Goal: Task Accomplishment & Management: Complete application form

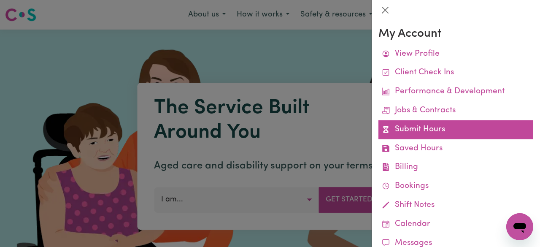
click at [417, 135] on link "Submit Hours" at bounding box center [455, 129] width 155 height 19
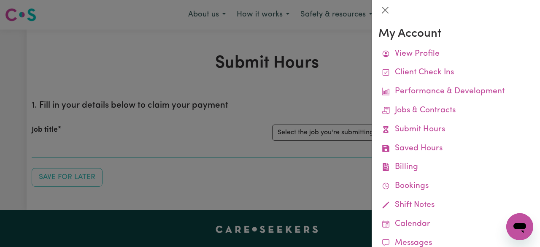
click at [313, 91] on div at bounding box center [270, 123] width 540 height 247
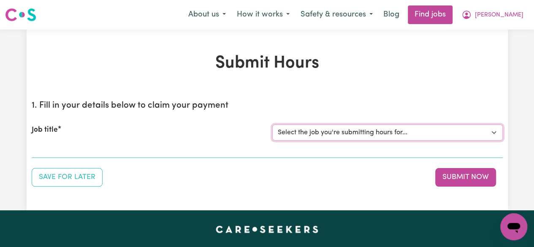
click at [342, 136] on select "Select the job you're submitting hours for... [[PERSON_NAME]] Support Worker To…" at bounding box center [387, 132] width 230 height 16
click at [272, 124] on select "Select the job you're submitting hours for... [[PERSON_NAME]] Support Worker To…" at bounding box center [387, 132] width 230 height 16
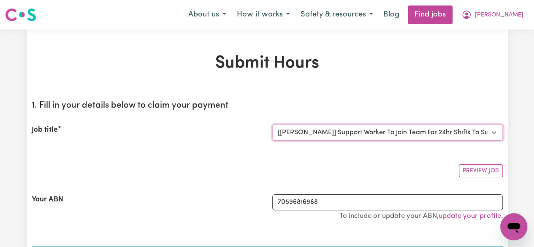
click at [292, 130] on select "Select the job you're submitting hours for... [[PERSON_NAME]] Support Worker To…" at bounding box center [387, 132] width 230 height 16
click at [272, 124] on select "Select the job you're submitting hours for... [[PERSON_NAME]] Support Worker To…" at bounding box center [387, 132] width 230 height 16
select select "0"
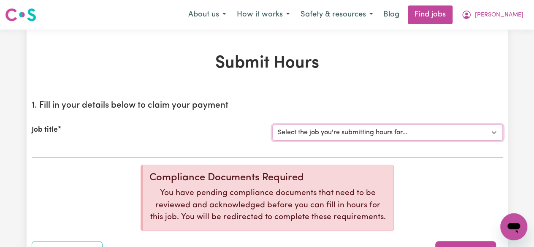
click at [323, 128] on select "Select the job you're submitting hours for... [[PERSON_NAME]] Support Worker To…" at bounding box center [387, 132] width 230 height 16
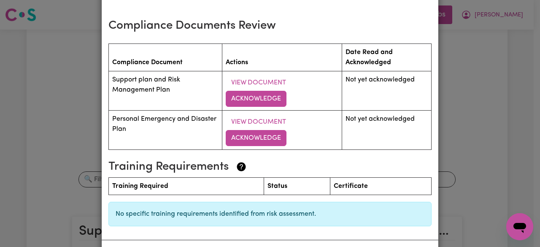
scroll to position [1103, 0]
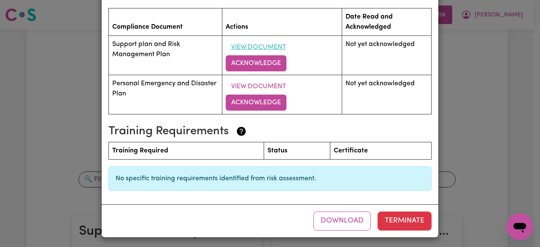
click at [237, 42] on button "View Document" at bounding box center [259, 47] width 66 height 16
click at [259, 64] on button "Acknowledge" at bounding box center [256, 63] width 61 height 16
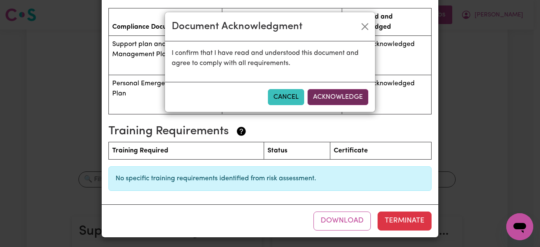
click at [350, 97] on button "Acknowledge" at bounding box center [337, 97] width 61 height 16
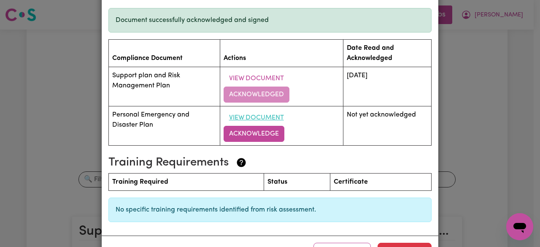
click at [259, 119] on button "View Document" at bounding box center [257, 118] width 66 height 16
click at [277, 114] on button "View Document" at bounding box center [257, 118] width 66 height 16
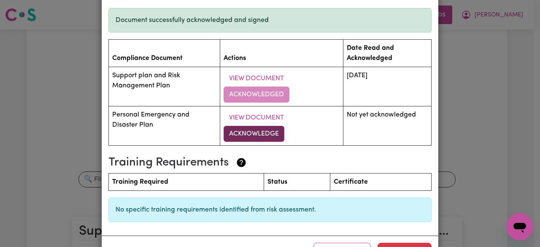
click at [236, 131] on button "Acknowledge" at bounding box center [254, 134] width 61 height 16
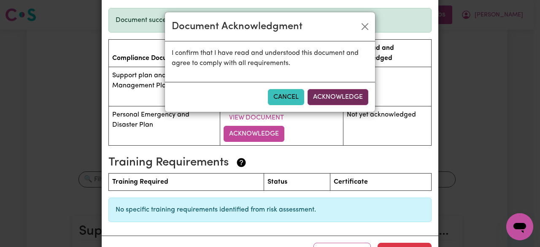
click at [342, 97] on button "Acknowledge" at bounding box center [337, 97] width 61 height 16
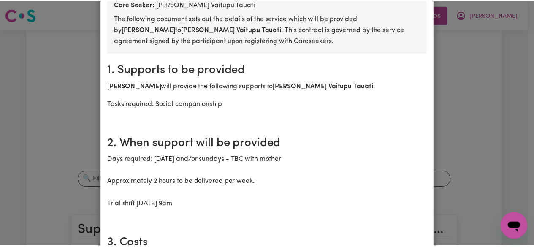
scroll to position [0, 0]
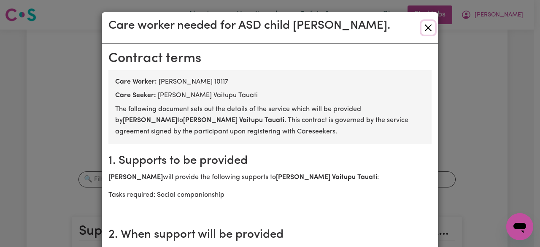
click at [425, 30] on button "Close" at bounding box center [427, 27] width 13 height 13
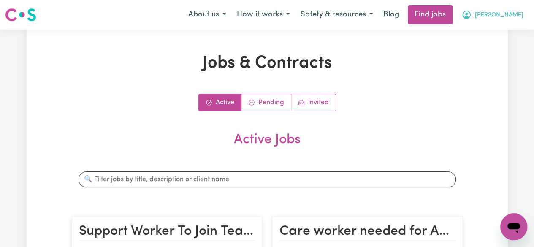
click at [519, 9] on button "[PERSON_NAME]" at bounding box center [492, 15] width 73 height 18
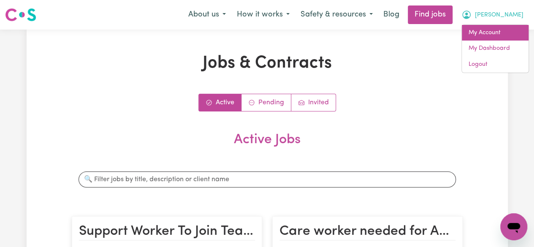
click at [499, 33] on link "My Account" at bounding box center [494, 33] width 67 height 16
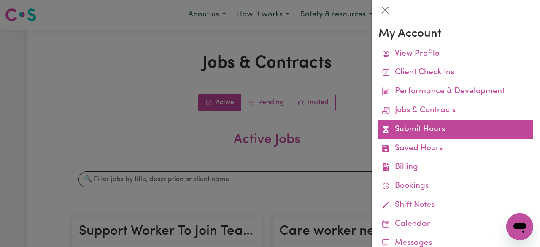
click at [408, 134] on link "Submit Hours" at bounding box center [455, 129] width 155 height 19
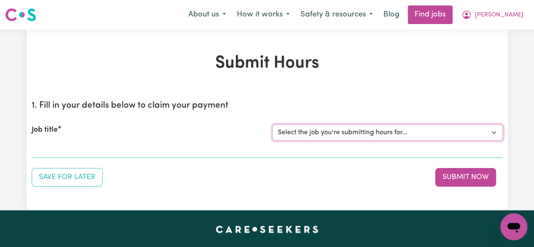
click at [370, 134] on select "Select the job you're submitting hours for... [[PERSON_NAME]] Support Worker To…" at bounding box center [387, 132] width 230 height 16
select select "13761"
click at [272, 124] on select "Select the job you're submitting hours for... [[PERSON_NAME]] Support Worker To…" at bounding box center [387, 132] width 230 height 16
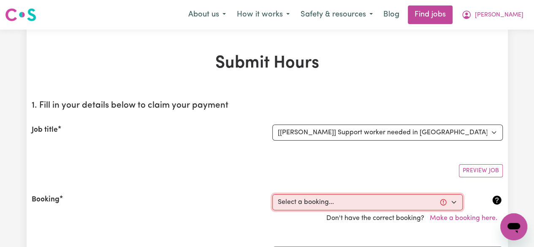
click at [288, 203] on select "Select a booking... [DATE] 09:00am to 12:00pm (RECURRING) [DATE] 09:00am to 12:…" at bounding box center [367, 202] width 190 height 16
select select "348982"
click at [272, 194] on select "Select a booking... [DATE] 09:00am to 12:00pm (RECURRING) [DATE] 09:00am to 12:…" at bounding box center [367, 202] width 190 height 16
type input "[DATE]"
type input "11"
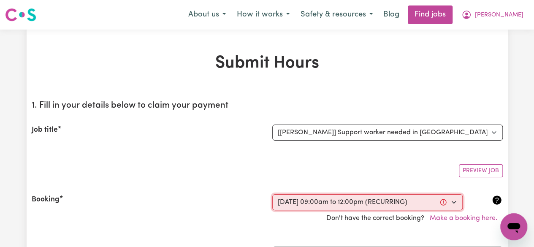
type input "9"
type input "2025"
type input "09:00"
type input "9"
type input "0"
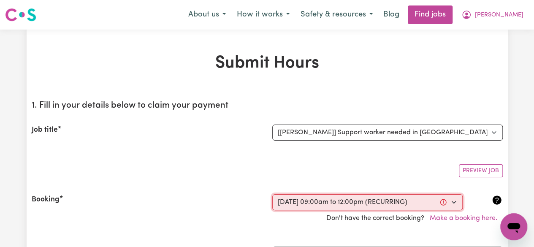
select select "am"
type input "12:00"
type input "12"
type input "0"
select select "pm"
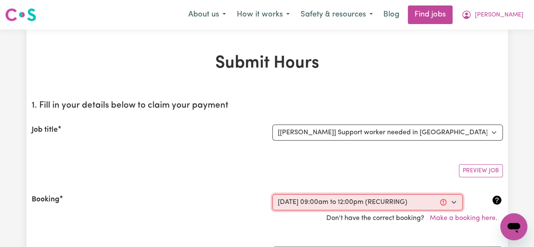
select select "60-Weekday"
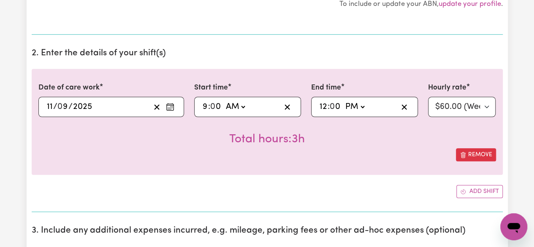
scroll to position [270, 0]
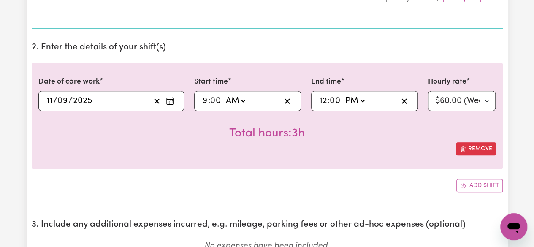
click at [204, 95] on input "9" at bounding box center [205, 100] width 6 height 13
type input "08:00"
type input "8"
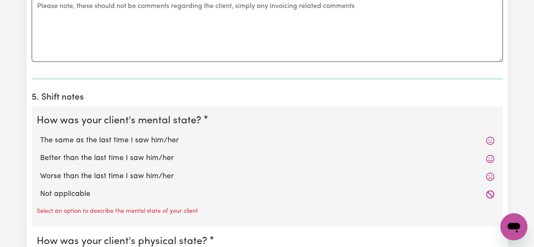
scroll to position [601, 0]
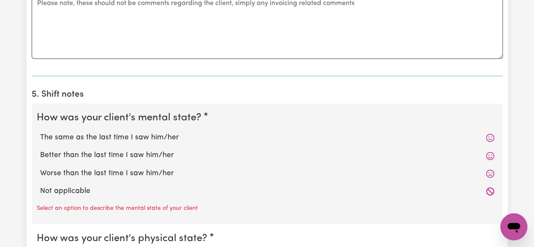
click at [153, 153] on label "Better than the last time I saw him/her" at bounding box center [267, 155] width 454 height 11
click at [40, 150] on input "Better than the last time I saw him/her" at bounding box center [40, 149] width 0 height 0
radio input "true"
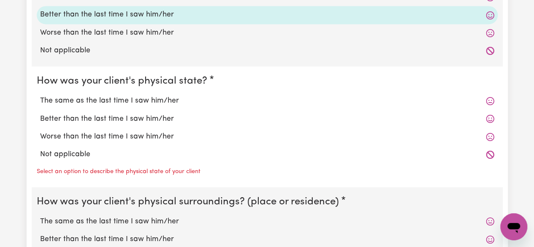
scroll to position [742, 0]
click at [151, 102] on label "The same as the last time I saw him/her" at bounding box center [267, 99] width 454 height 11
click at [40, 94] on input "The same as the last time I saw him/her" at bounding box center [40, 94] width 0 height 0
radio input "true"
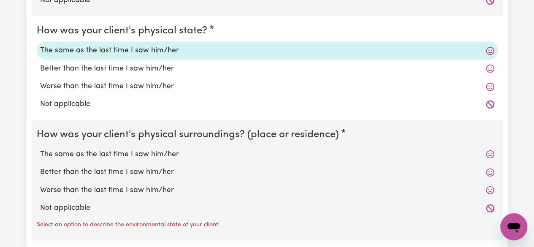
click at [146, 151] on label "The same as the last time I saw him/her" at bounding box center [267, 153] width 454 height 11
click at [40, 148] on input "The same as the last time I saw him/her" at bounding box center [40, 148] width 0 height 0
radio input "true"
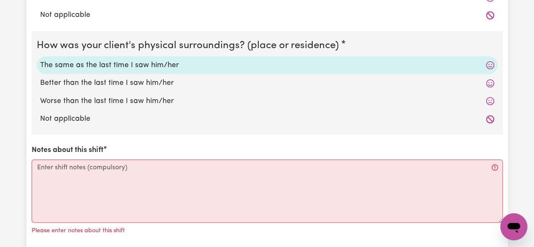
scroll to position [887, 0]
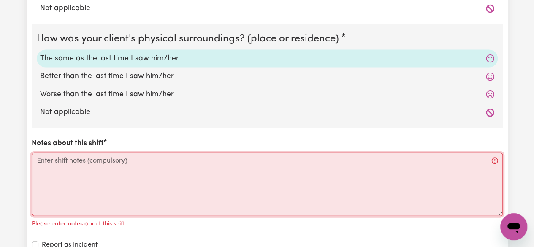
click at [166, 161] on textarea "Notes about this shift" at bounding box center [267, 184] width 471 height 63
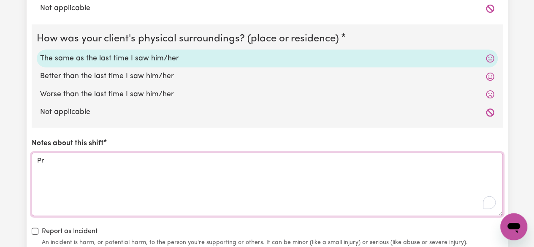
type textarea "P"
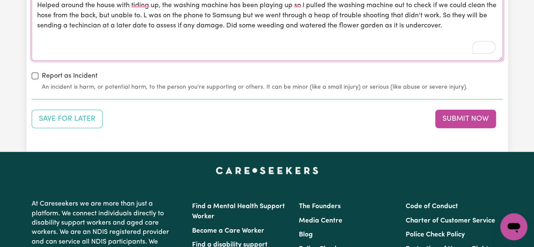
scroll to position [1043, 0]
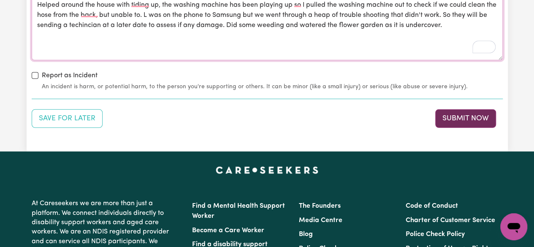
type textarea "Helped around the house with tiding up, the washing machine has been playing up…"
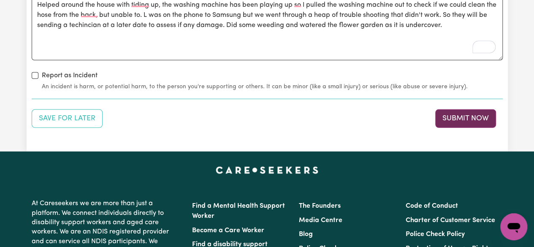
click at [466, 119] on button "Submit Now" at bounding box center [465, 118] width 61 height 19
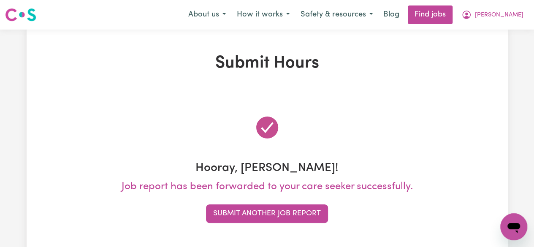
scroll to position [0, 0]
click at [512, 13] on span "[PERSON_NAME]" at bounding box center [498, 15] width 49 height 9
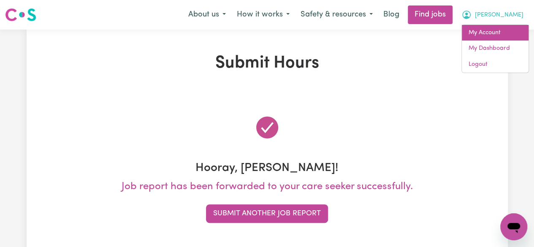
click at [496, 32] on link "My Account" at bounding box center [494, 33] width 67 height 16
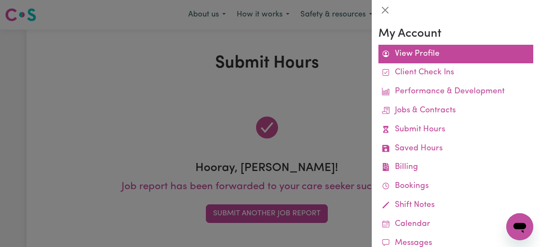
click at [416, 58] on link "View Profile" at bounding box center [455, 54] width 155 height 19
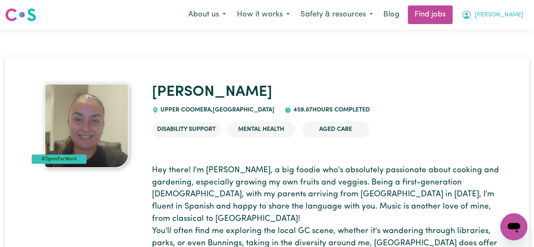
click at [507, 15] on button "[PERSON_NAME]" at bounding box center [492, 15] width 73 height 18
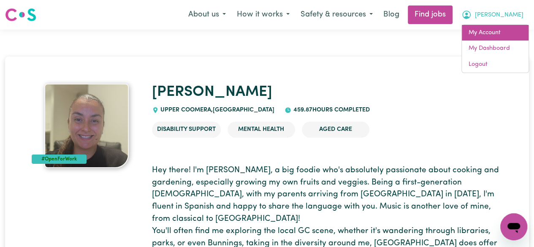
click at [483, 35] on link "My Account" at bounding box center [494, 33] width 67 height 16
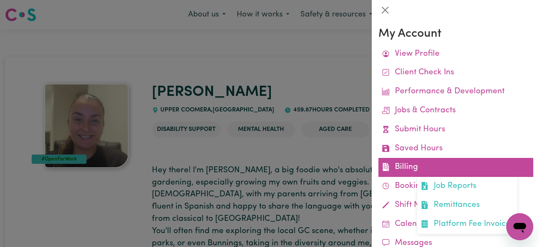
click at [409, 171] on link "Billing Job Reports Remittances Platform Fee Invoices" at bounding box center [455, 167] width 155 height 19
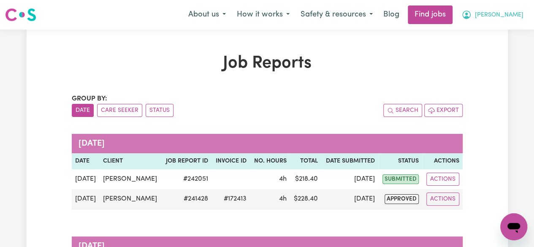
click at [508, 19] on button "[PERSON_NAME]" at bounding box center [492, 15] width 73 height 18
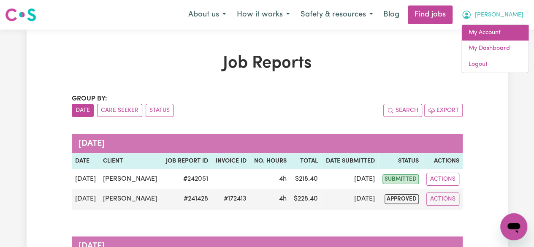
click at [488, 39] on link "My Account" at bounding box center [494, 33] width 67 height 16
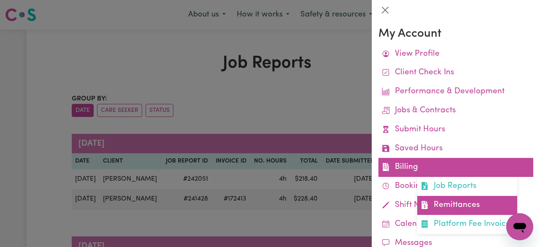
click at [434, 206] on link "Remittances" at bounding box center [467, 205] width 100 height 19
